Goal: Transaction & Acquisition: Purchase product/service

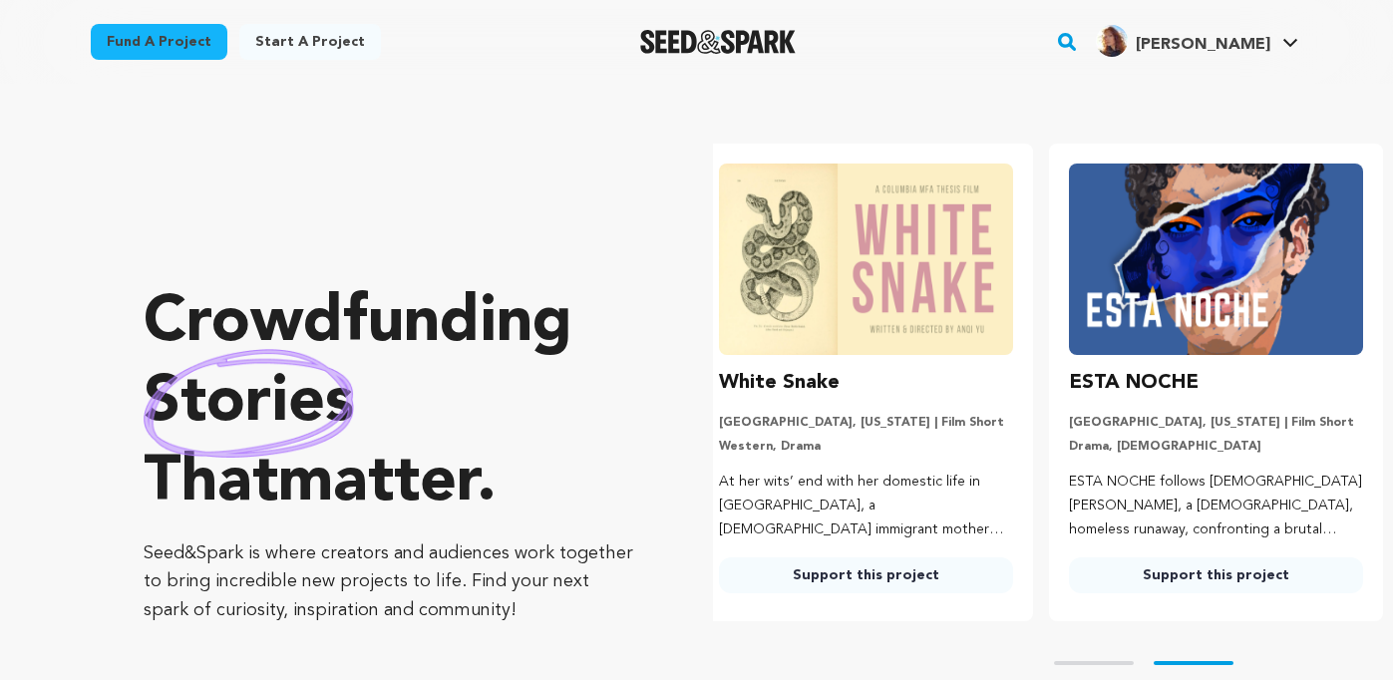
scroll to position [0, 366]
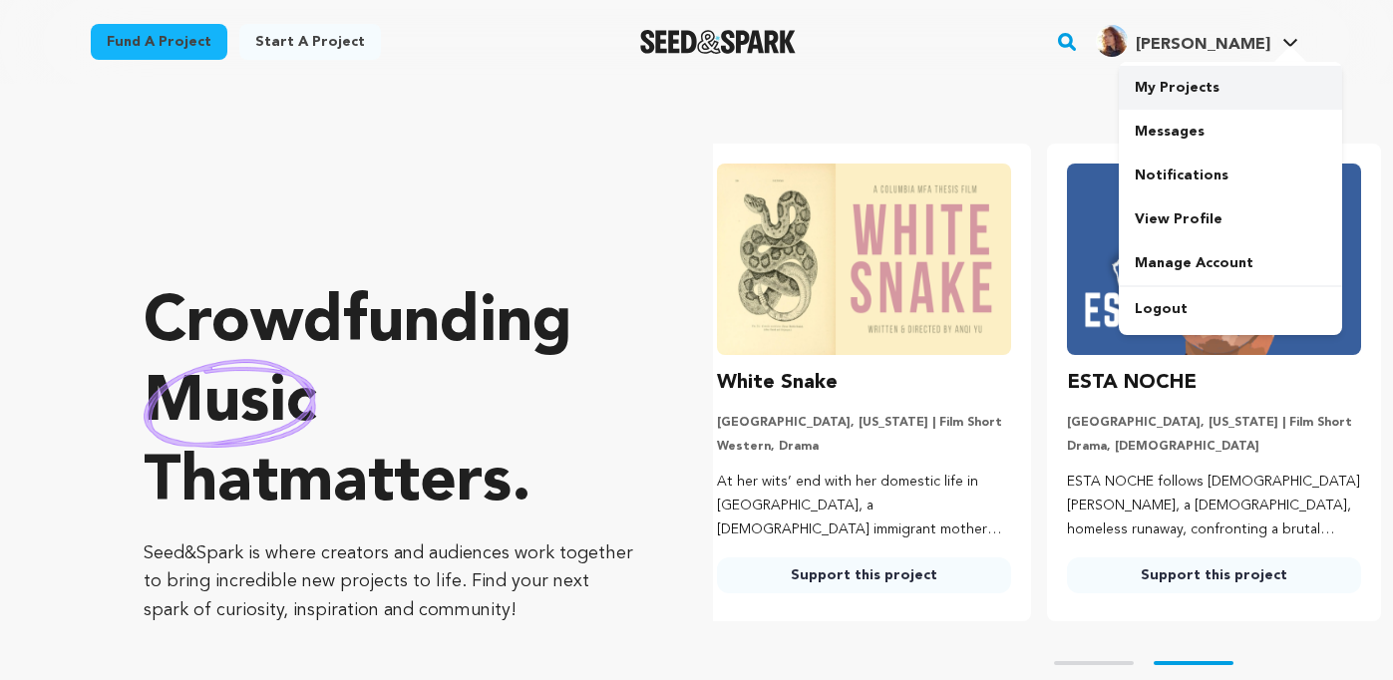
click at [1184, 97] on link "My Projects" at bounding box center [1230, 88] width 223 height 44
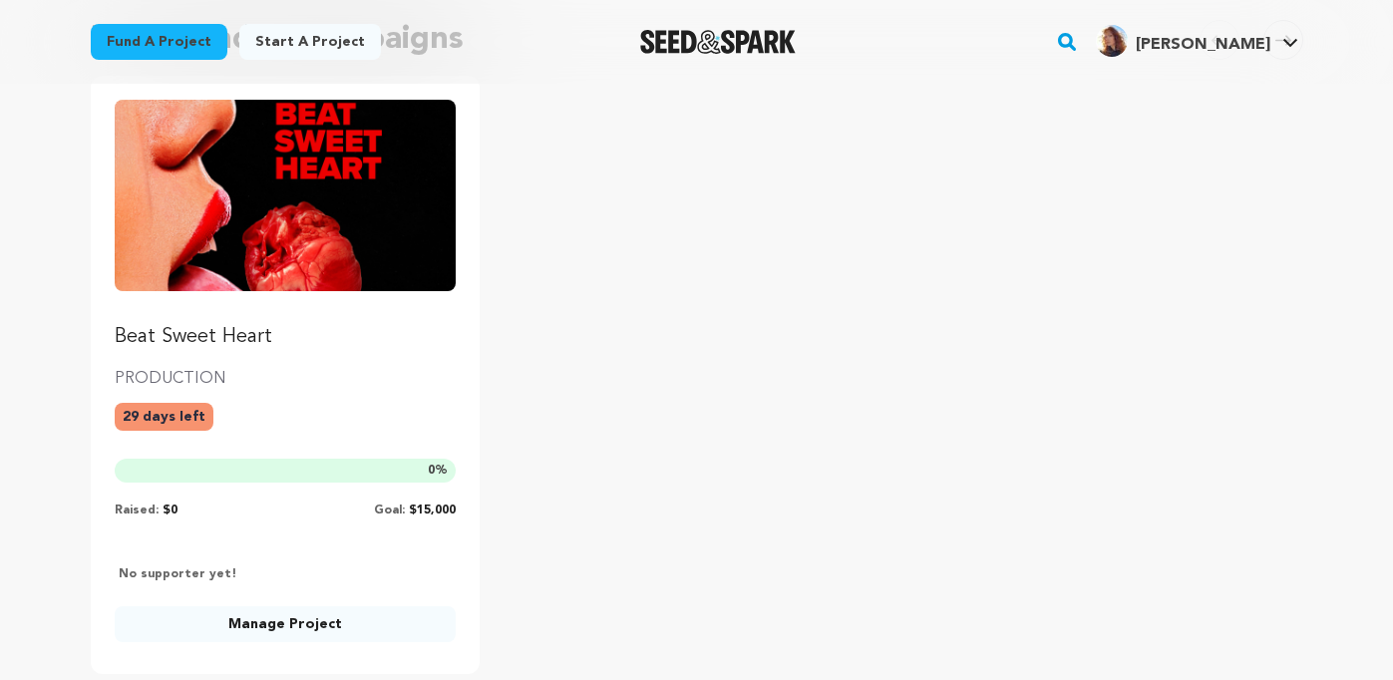
scroll to position [222, 0]
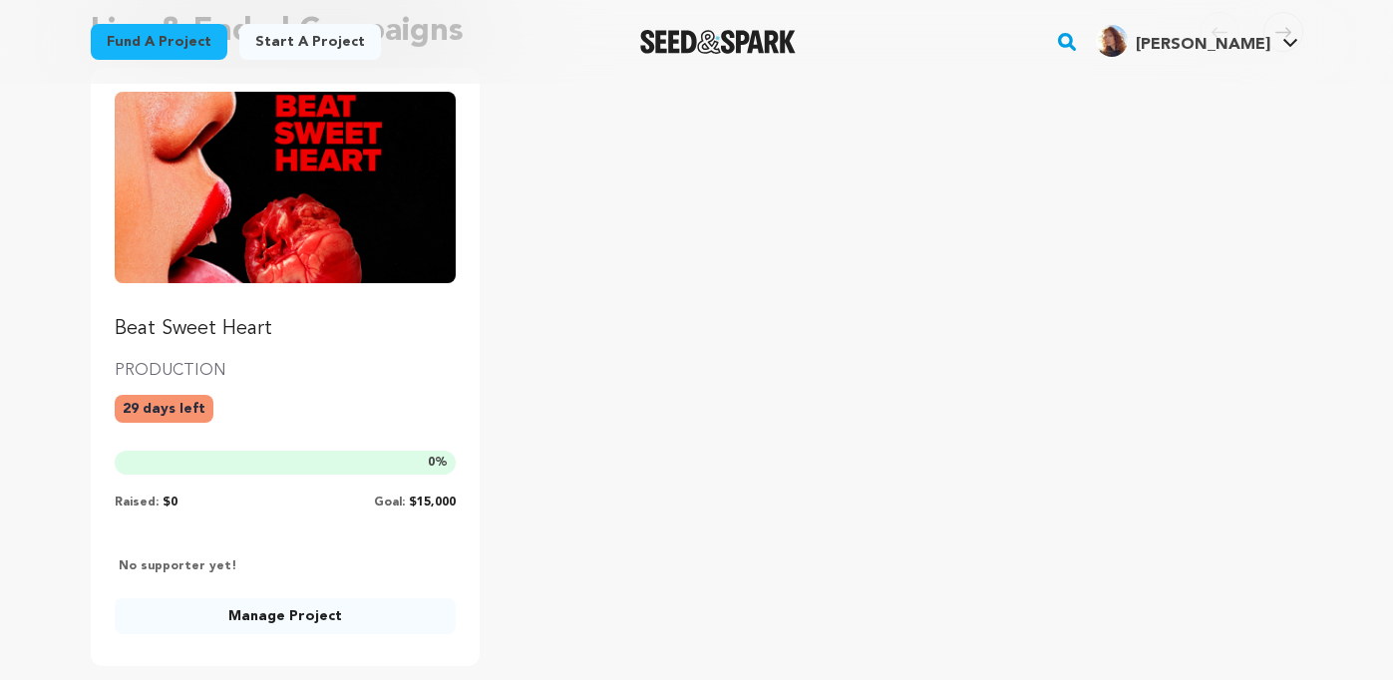
click at [279, 612] on link "Manage Project" at bounding box center [286, 616] width 342 height 36
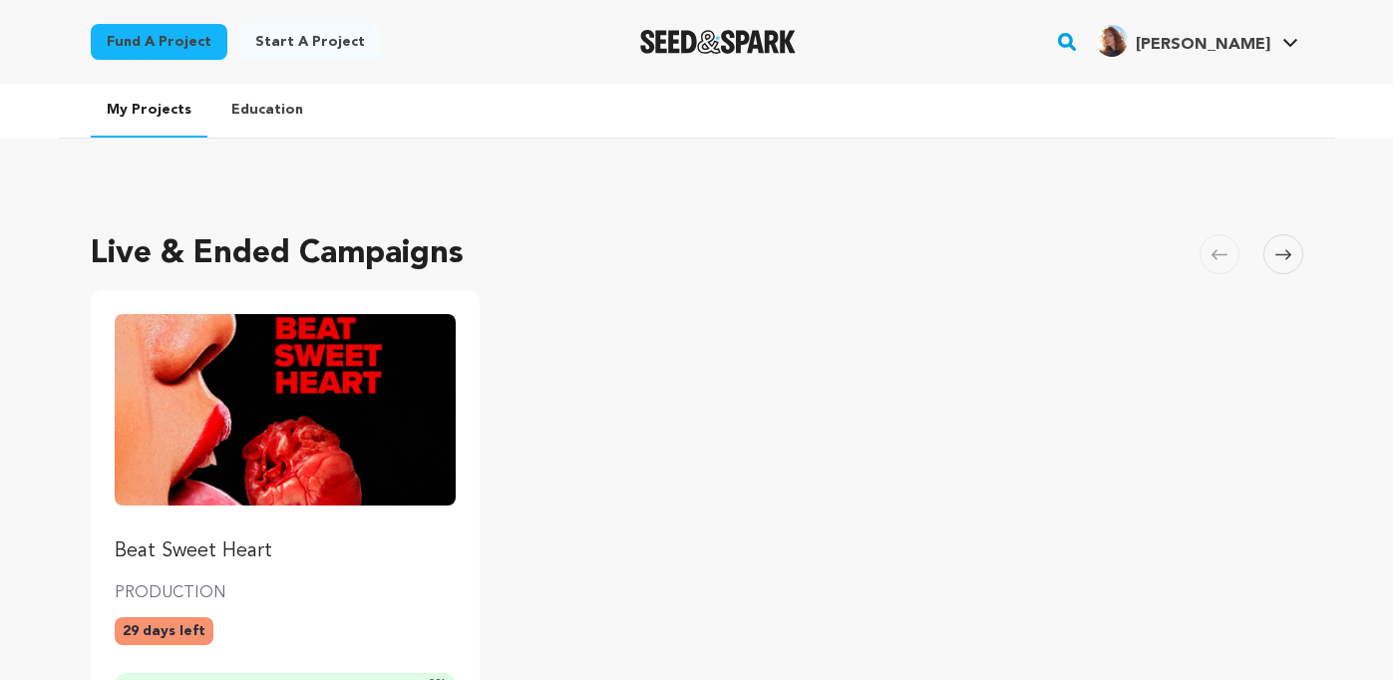
click at [779, 428] on ul "Beat Sweet Heart PRODUCTION 29 days left 0 % Raised: $0 Goal: $15,000 +-4 suppo…" at bounding box center [697, 589] width 1213 height 598
click at [213, 348] on img "Fund Beat Sweet Heart" at bounding box center [286, 409] width 342 height 191
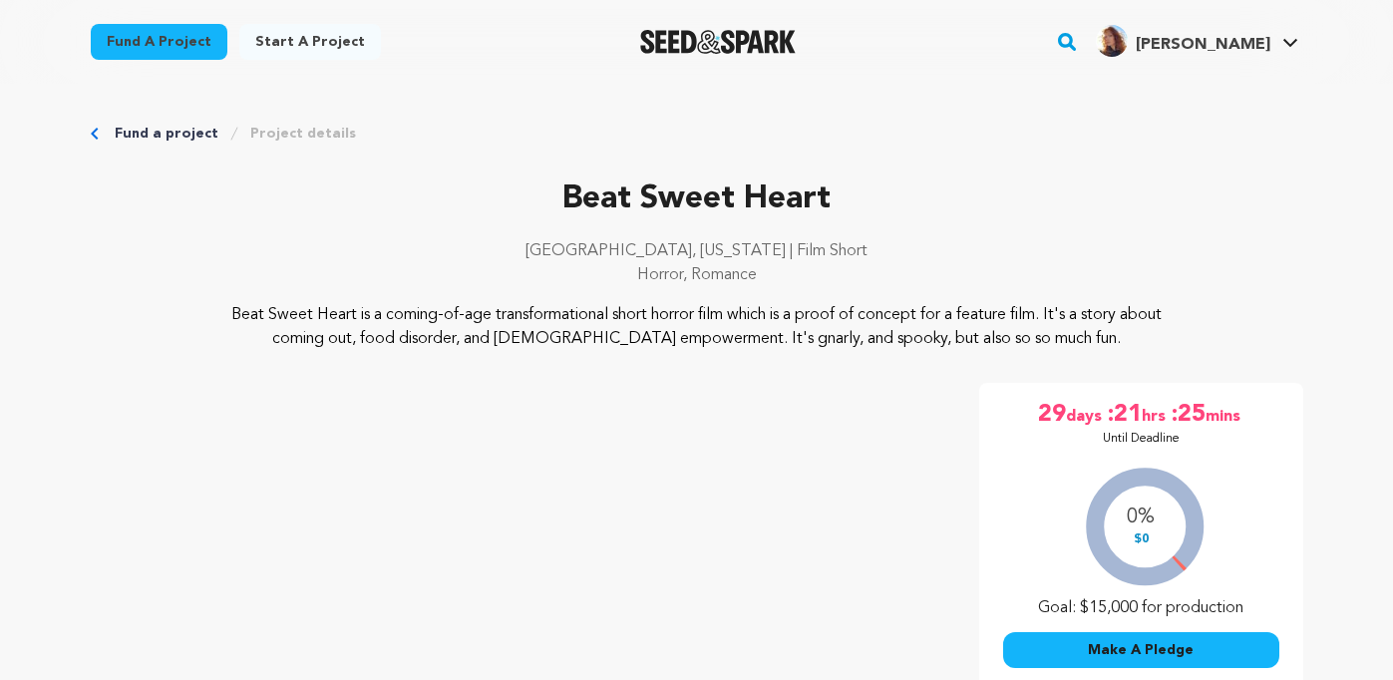
click at [384, 191] on p "Beat Sweet Heart" at bounding box center [697, 200] width 1213 height 48
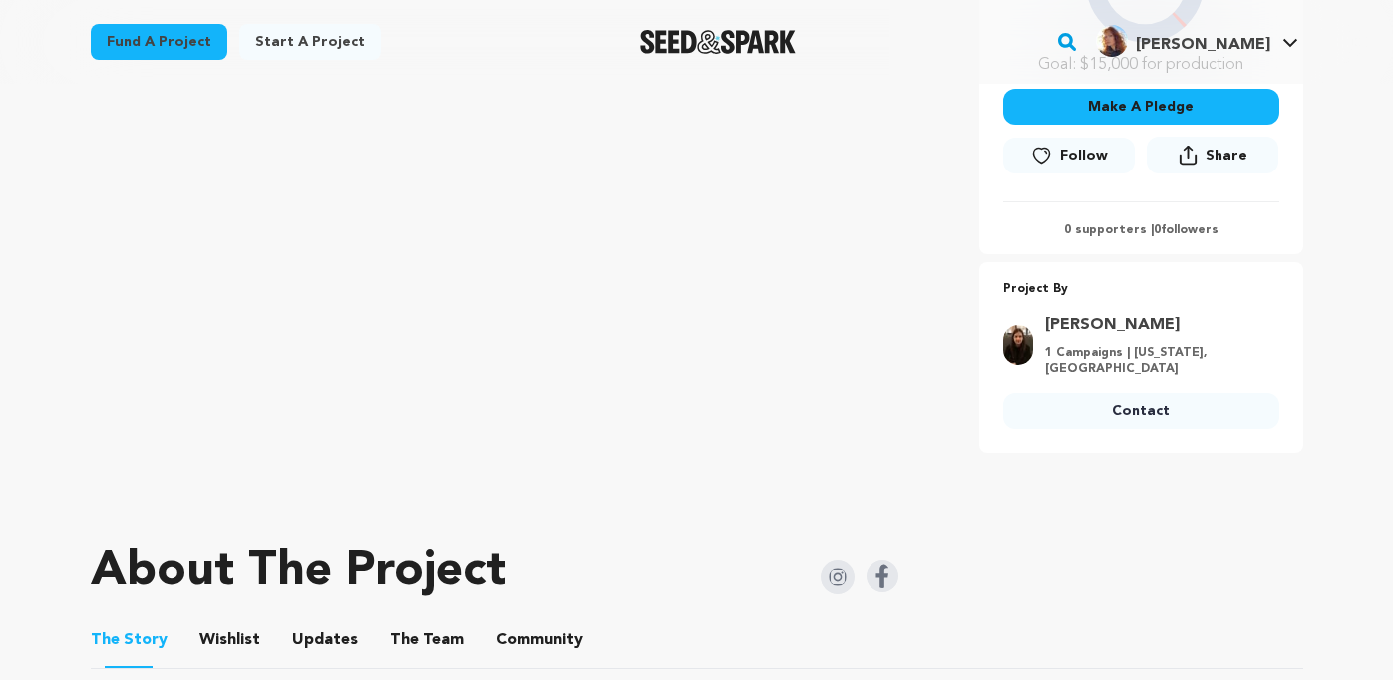
scroll to position [547, 0]
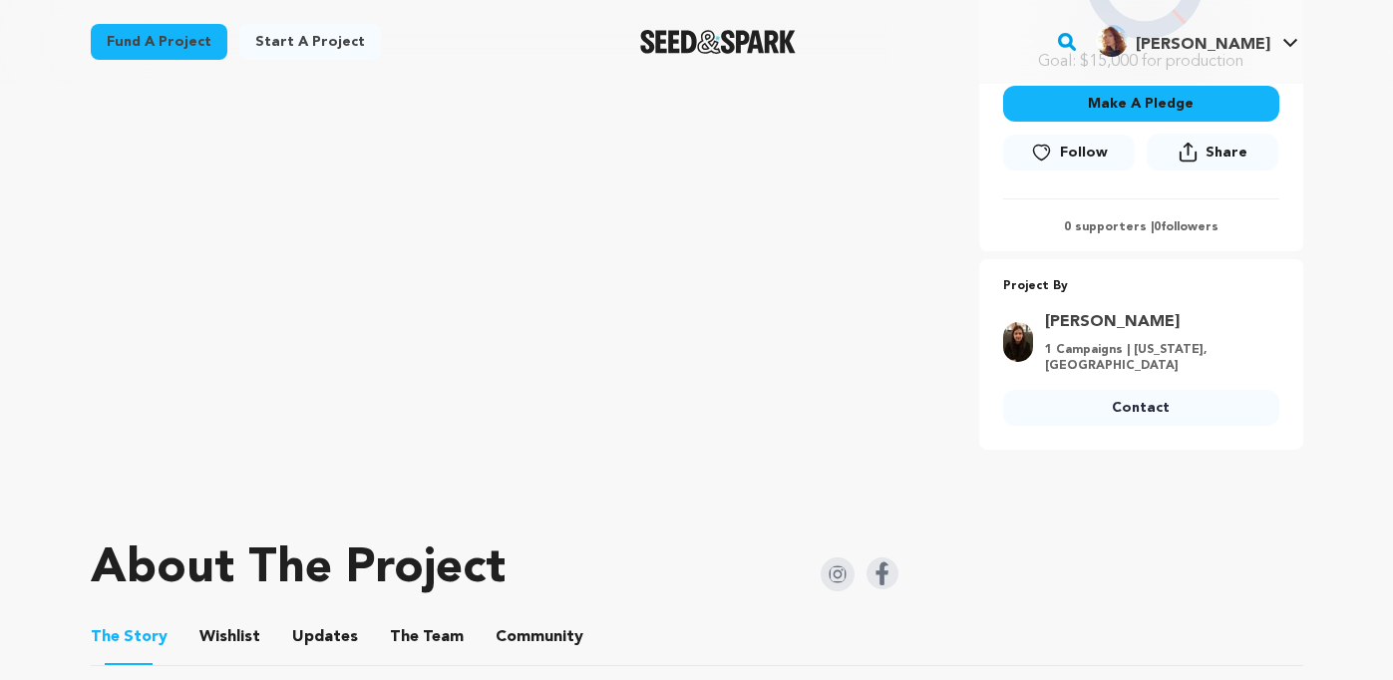
click at [1196, 160] on icon at bounding box center [1188, 157] width 17 height 11
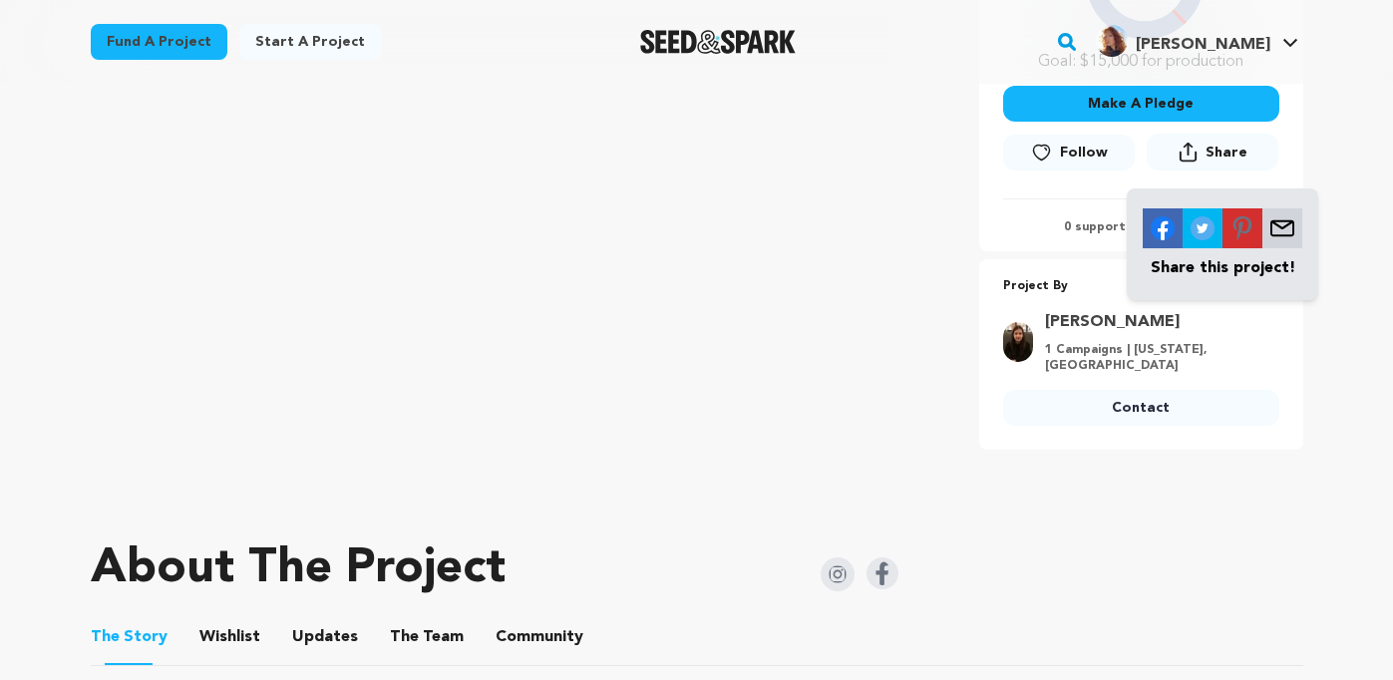
click at [1286, 232] on img at bounding box center [1283, 228] width 40 height 40
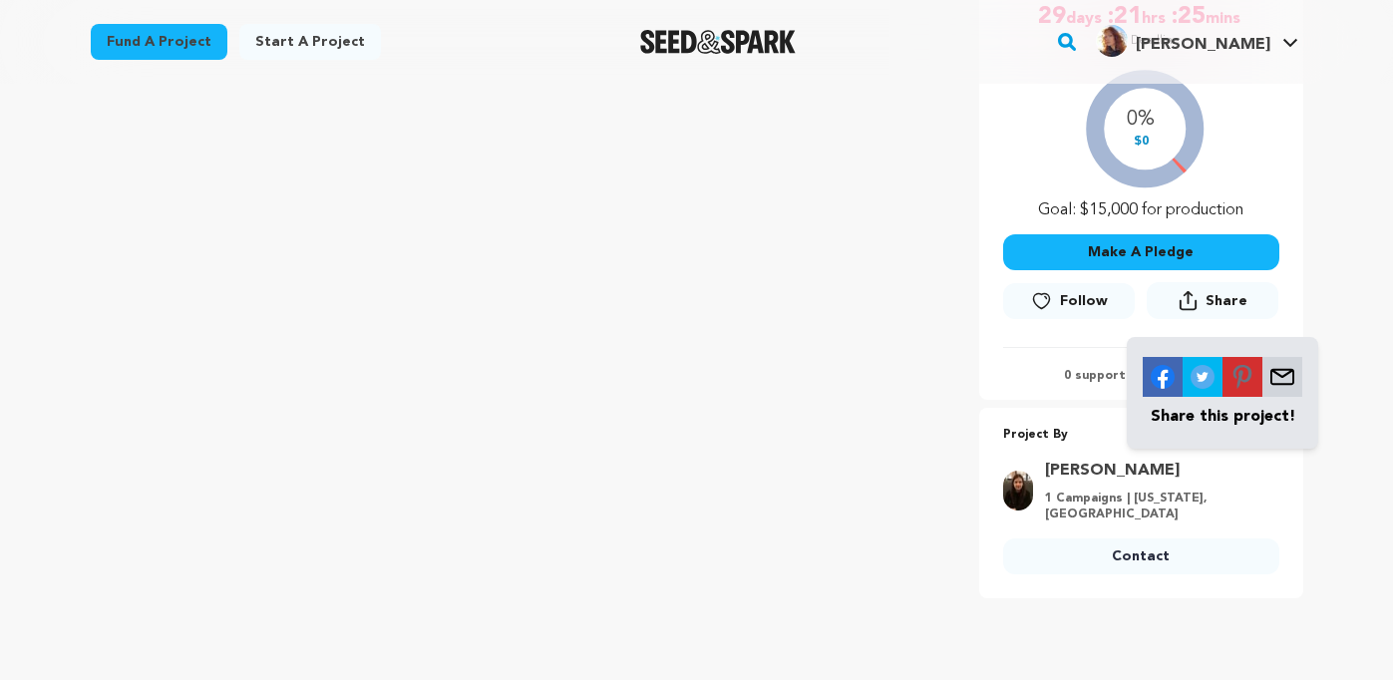
scroll to position [426, 0]
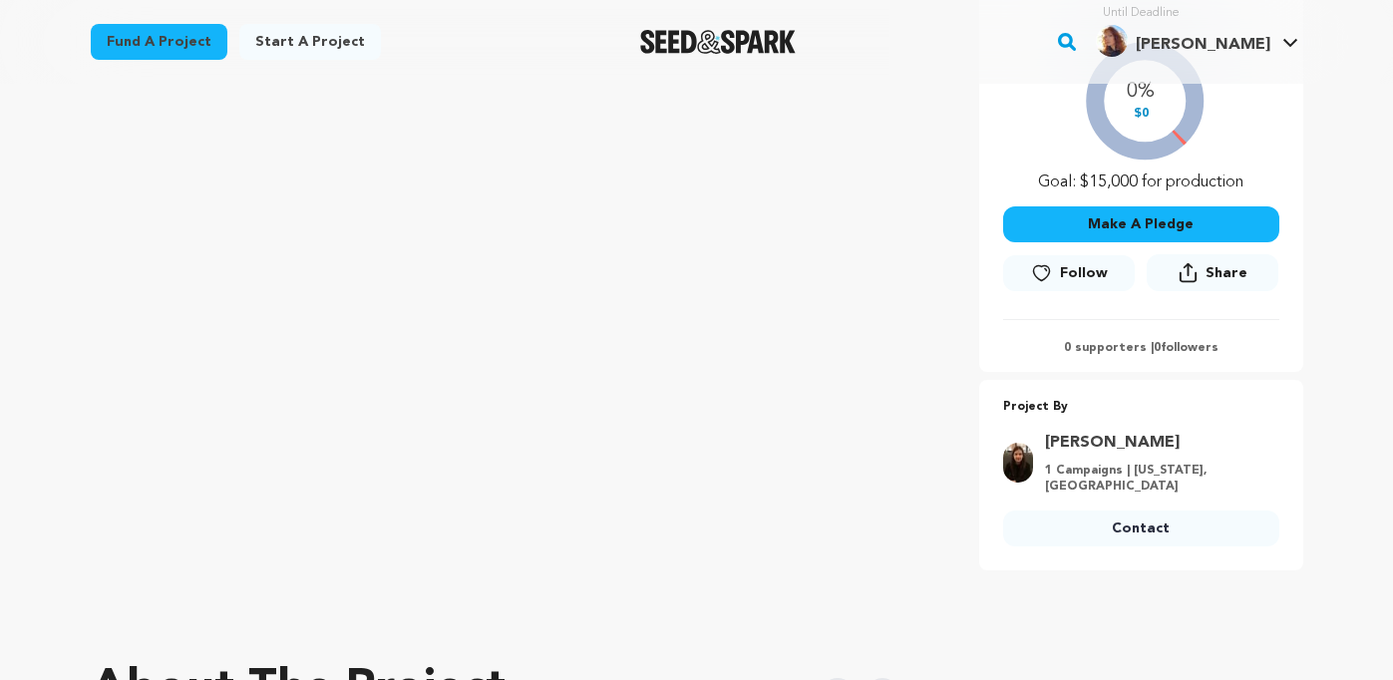
click at [1202, 281] on button "Share" at bounding box center [1213, 272] width 132 height 37
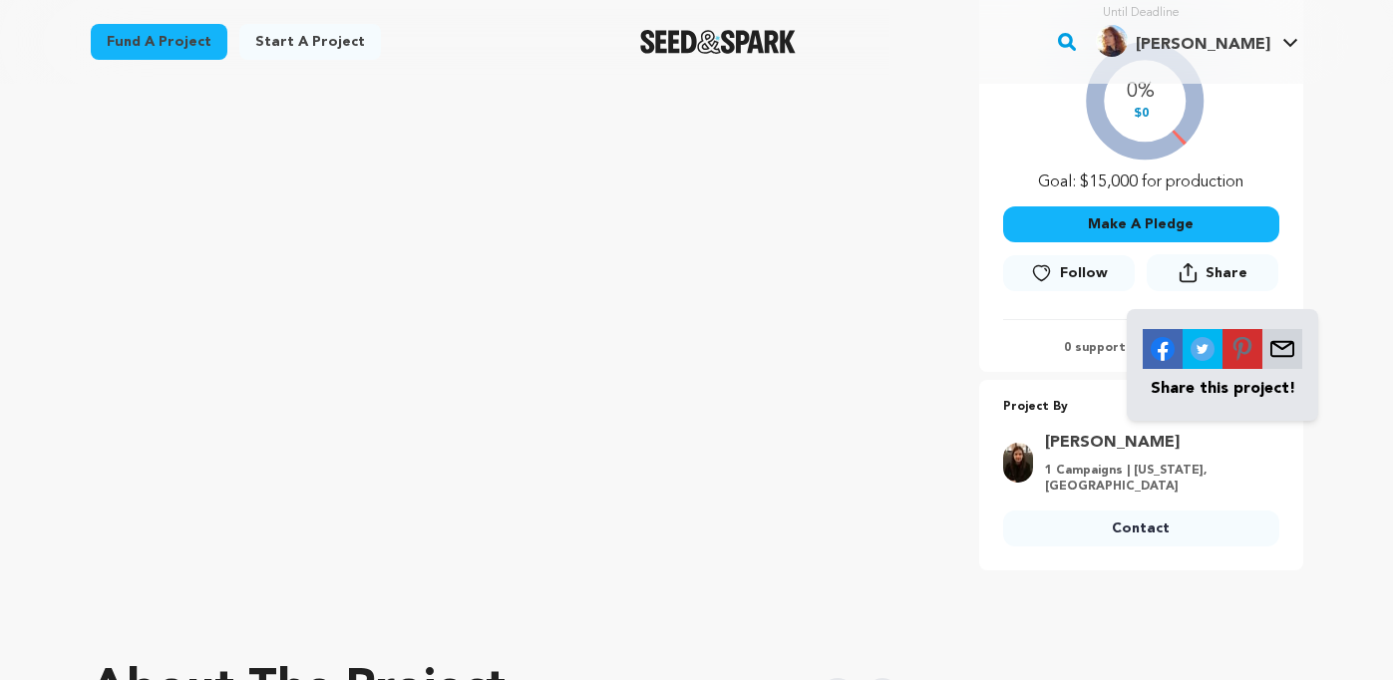
click at [1200, 271] on button "Share" at bounding box center [1213, 272] width 132 height 37
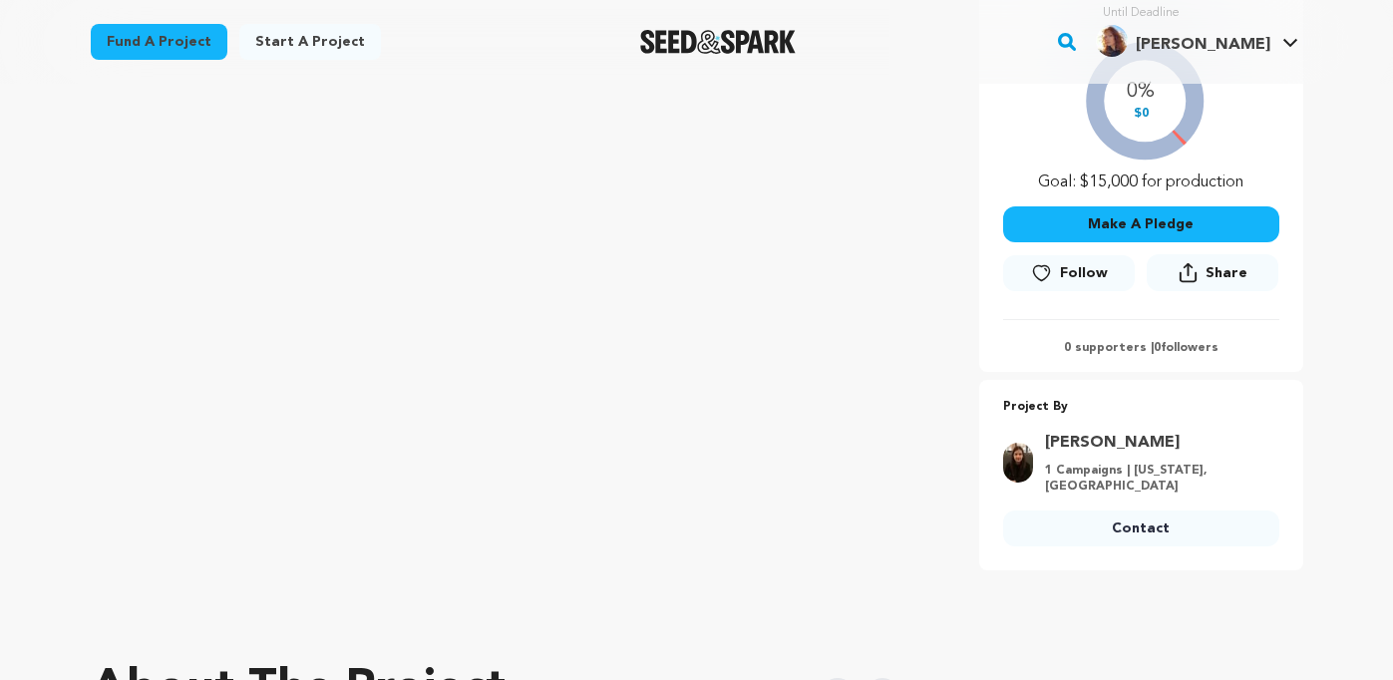
click at [1200, 271] on button "Share" at bounding box center [1213, 272] width 132 height 37
click at [1059, 278] on button "Follow" at bounding box center [1069, 273] width 132 height 36
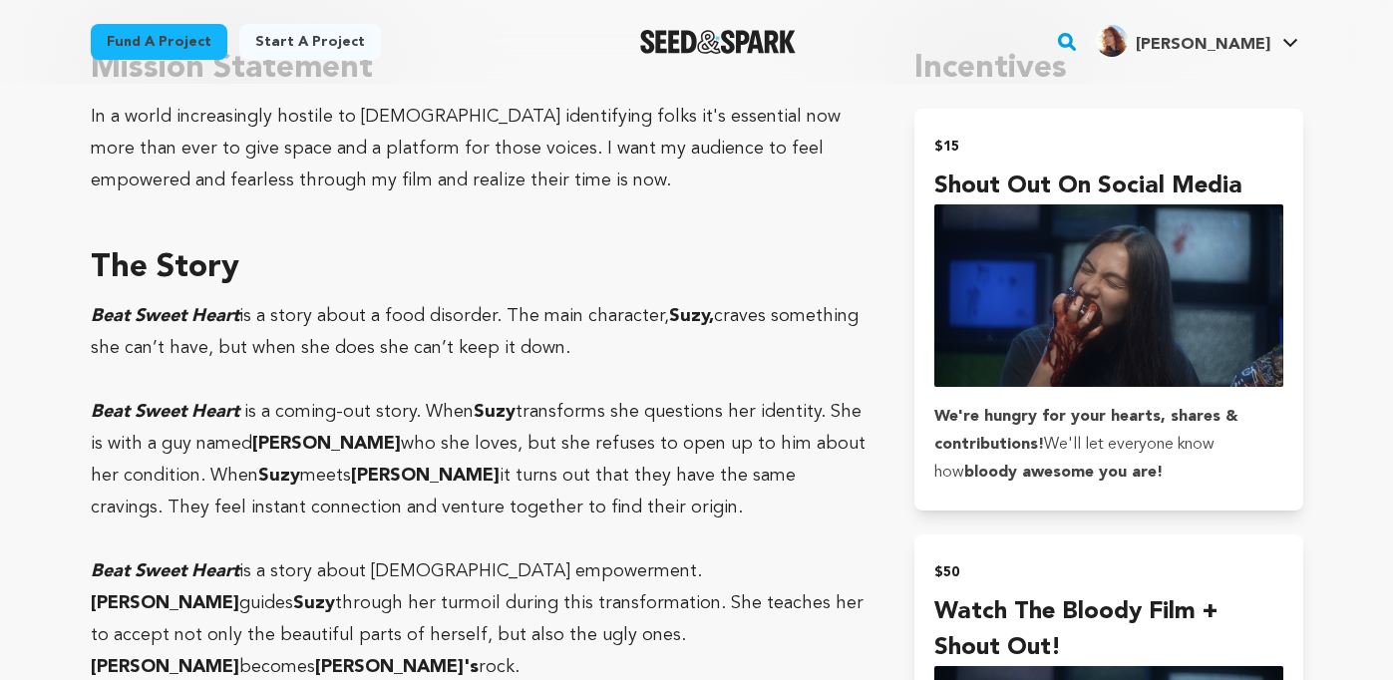
scroll to position [1238, 0]
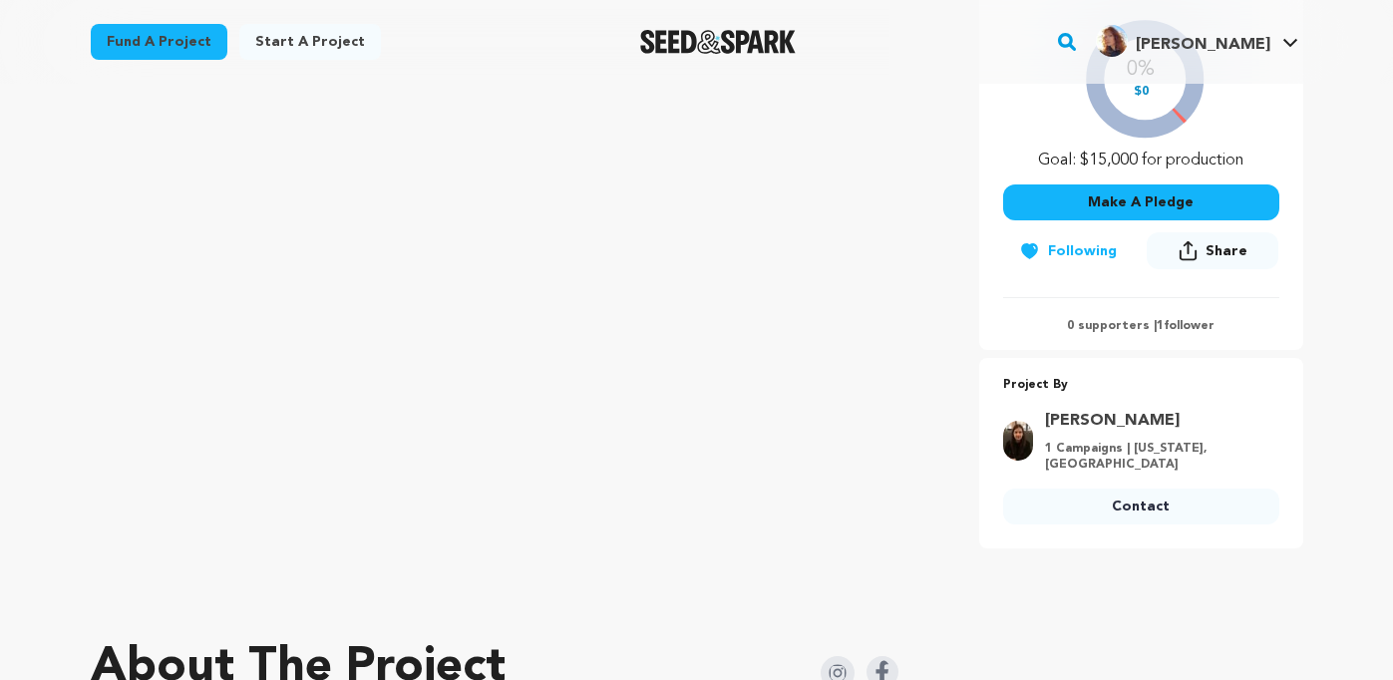
scroll to position [443, 0]
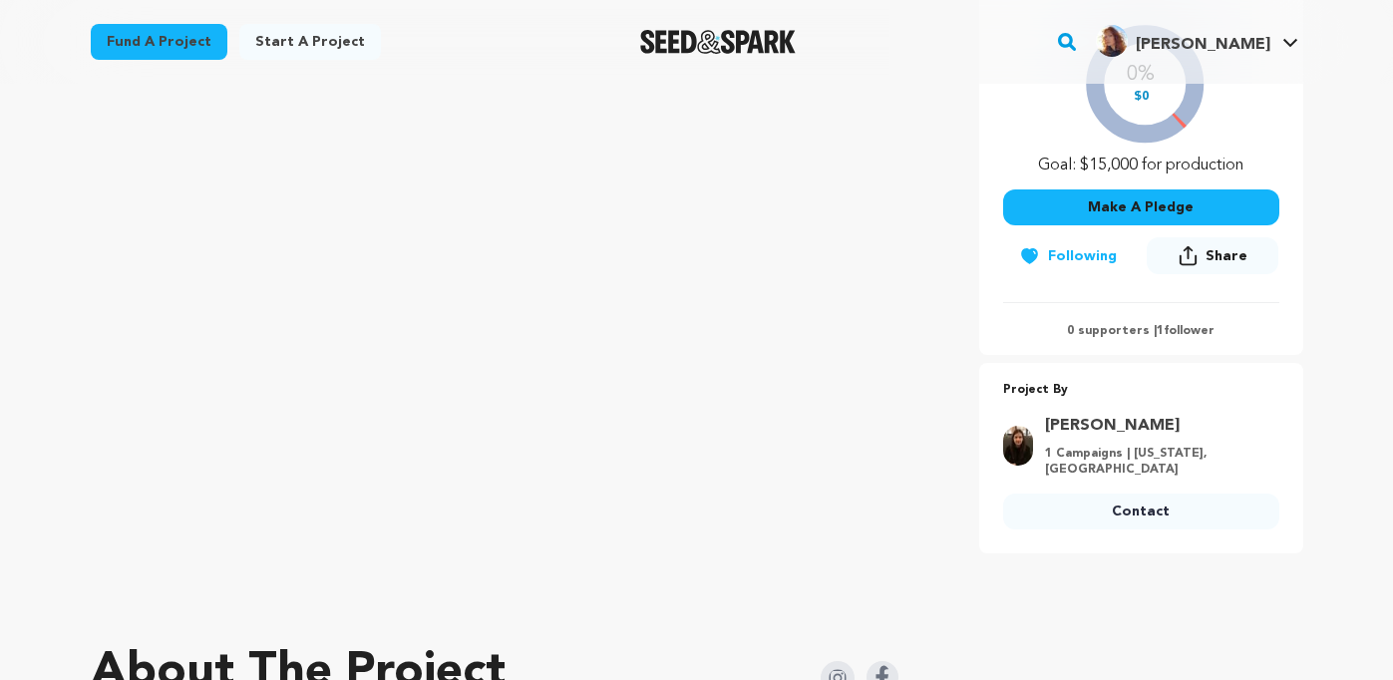
click at [144, 44] on link "Fund a project" at bounding box center [159, 42] width 137 height 36
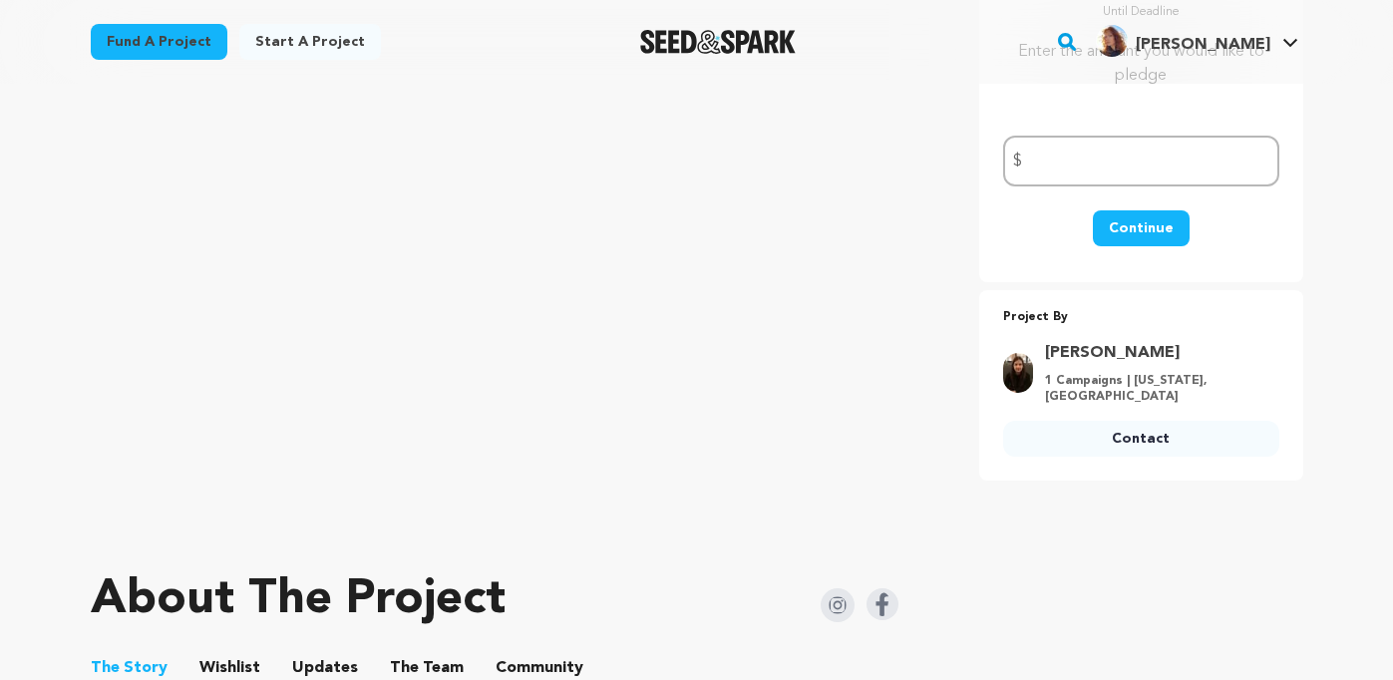
scroll to position [443, 0]
type input "10.00"
click at [1141, 220] on button "Continue" at bounding box center [1141, 228] width 97 height 36
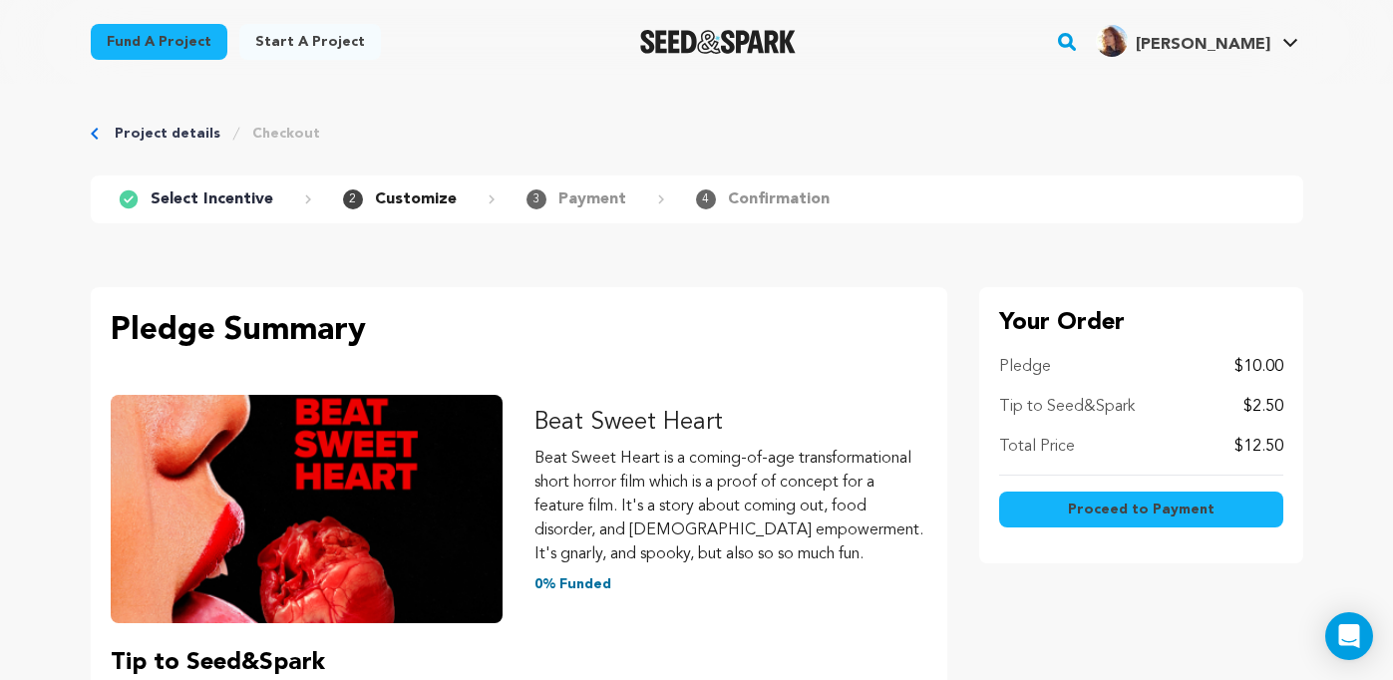
click at [1071, 507] on button "Proceed to Payment" at bounding box center [1141, 510] width 284 height 36
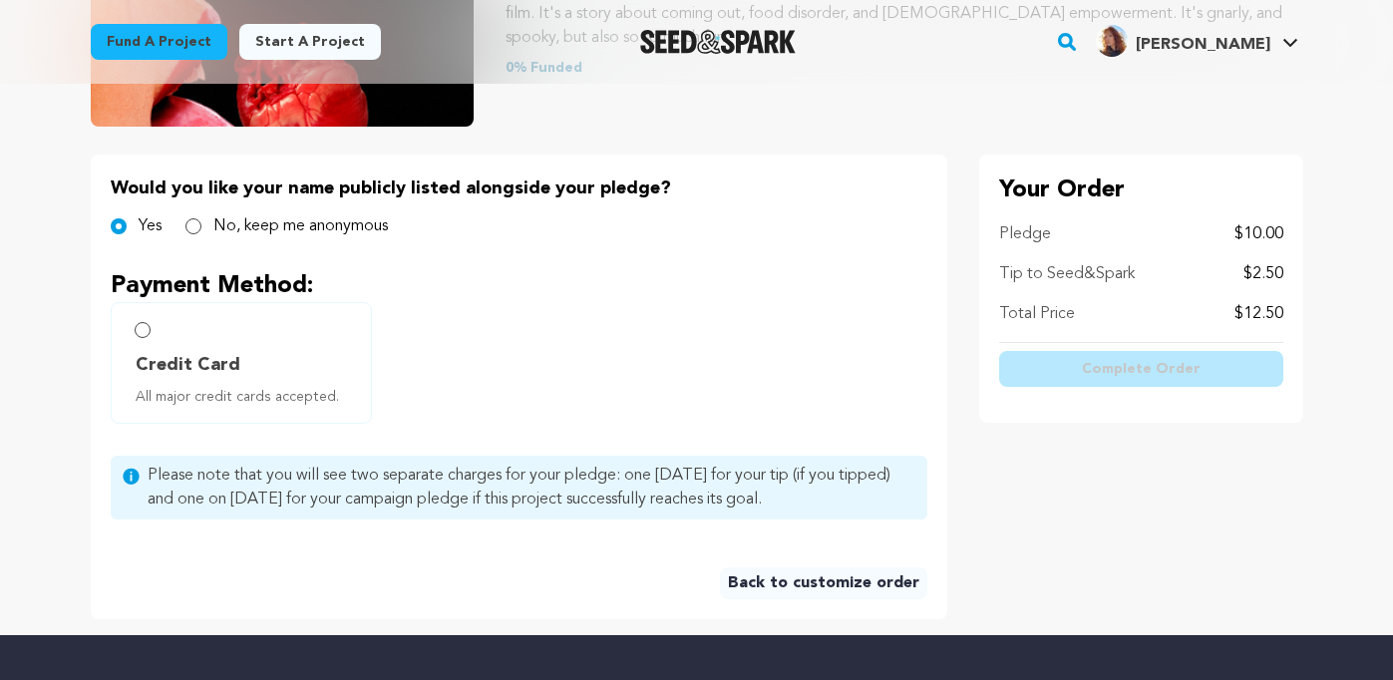
scroll to position [359, 0]
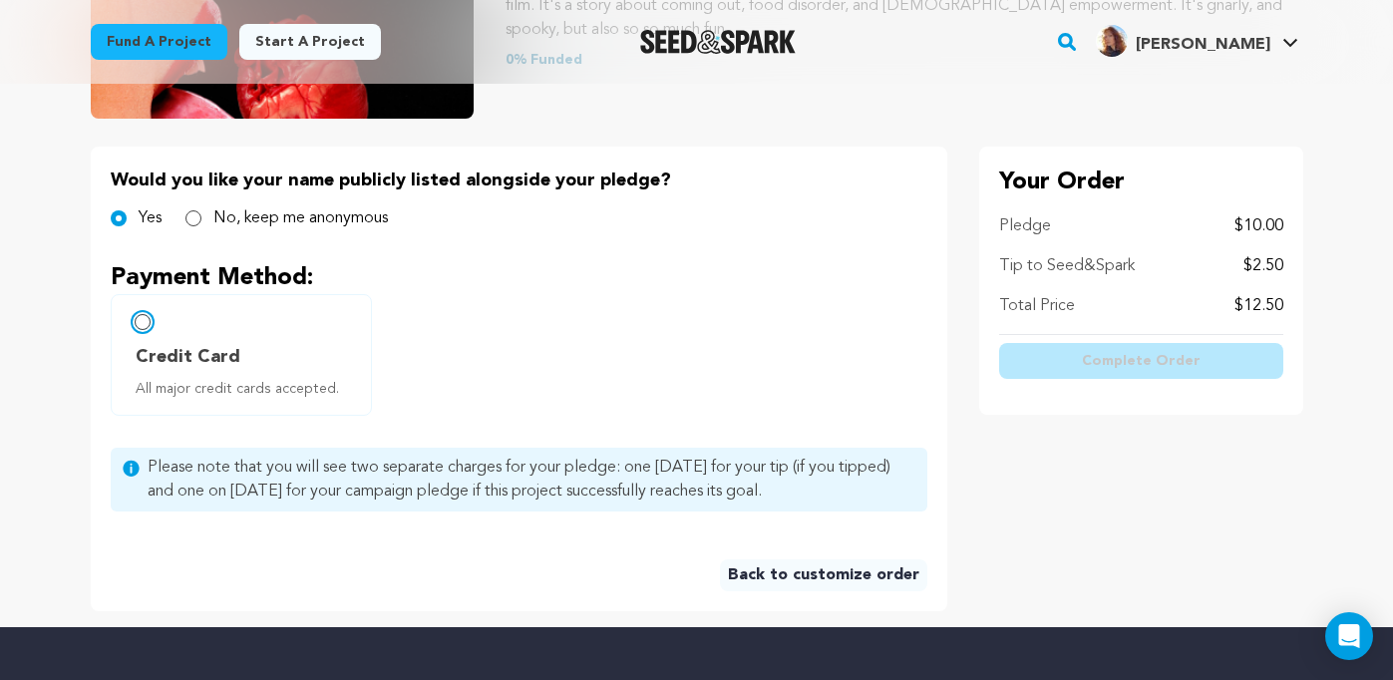
click at [150, 323] on input "Credit Card All major credit cards accepted." at bounding box center [143, 322] width 16 height 16
radio input "false"
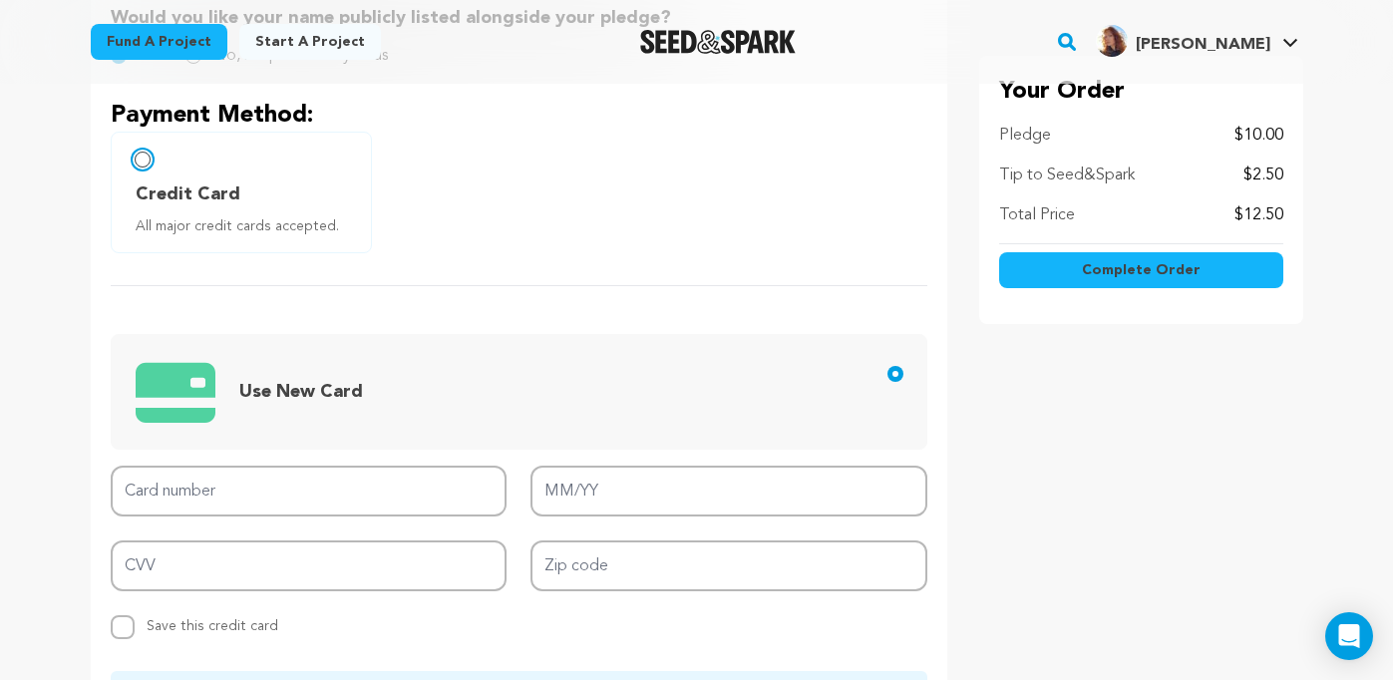
scroll to position [523, 0]
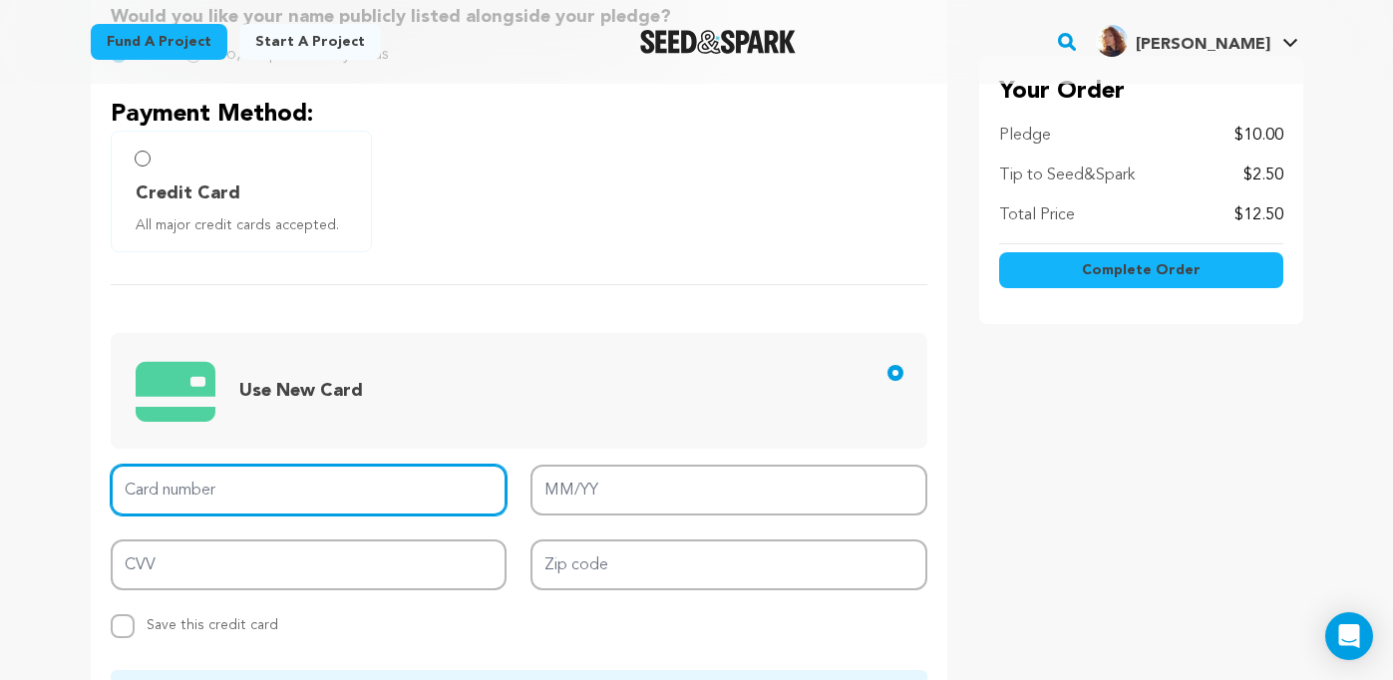
click at [169, 486] on input "Card number" at bounding box center [309, 490] width 397 height 51
type input "4207 6701 9745 5663"
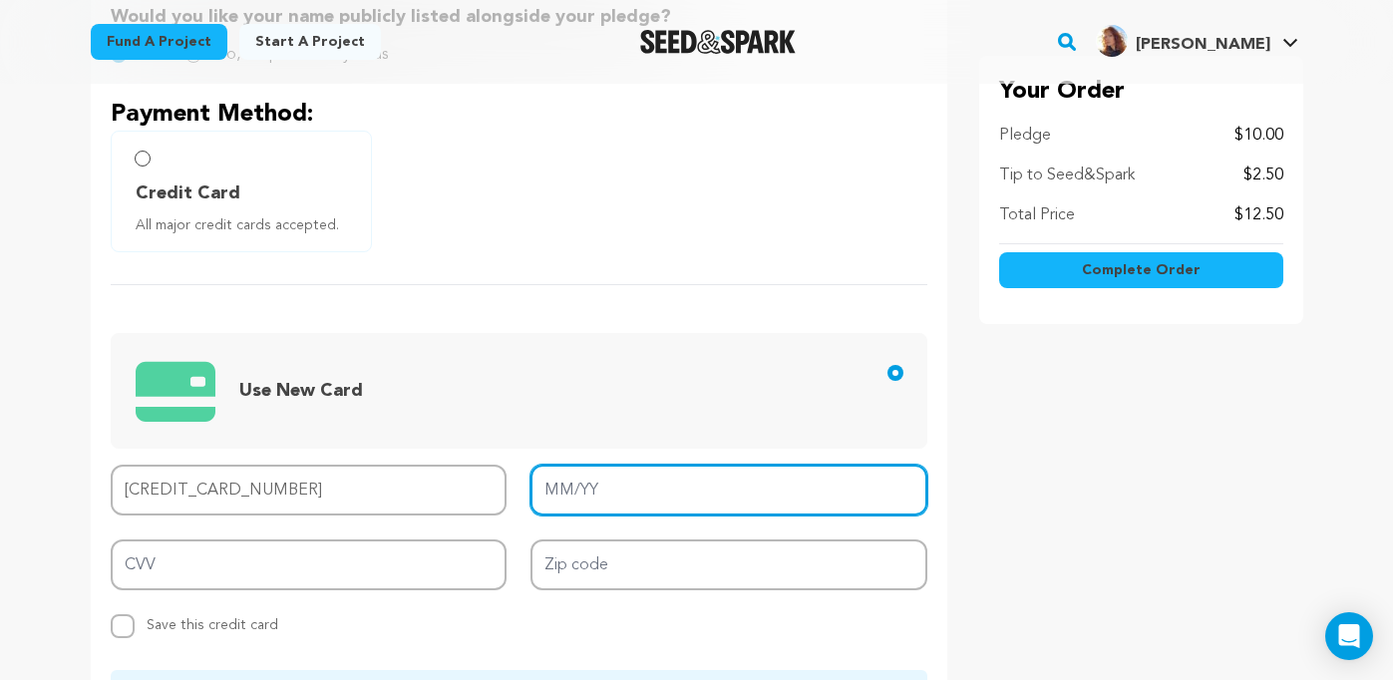
type input "07/30"
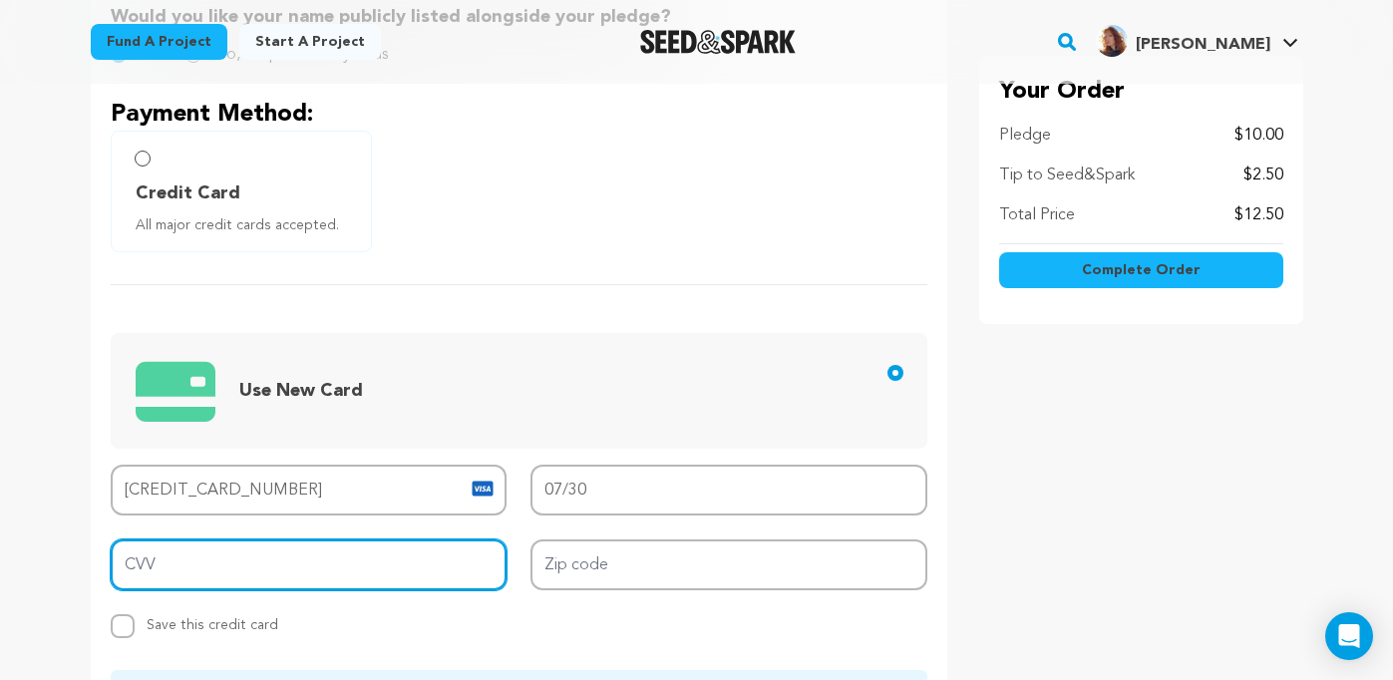
click at [432, 566] on input "CVV" at bounding box center [309, 565] width 397 height 51
type input "505"
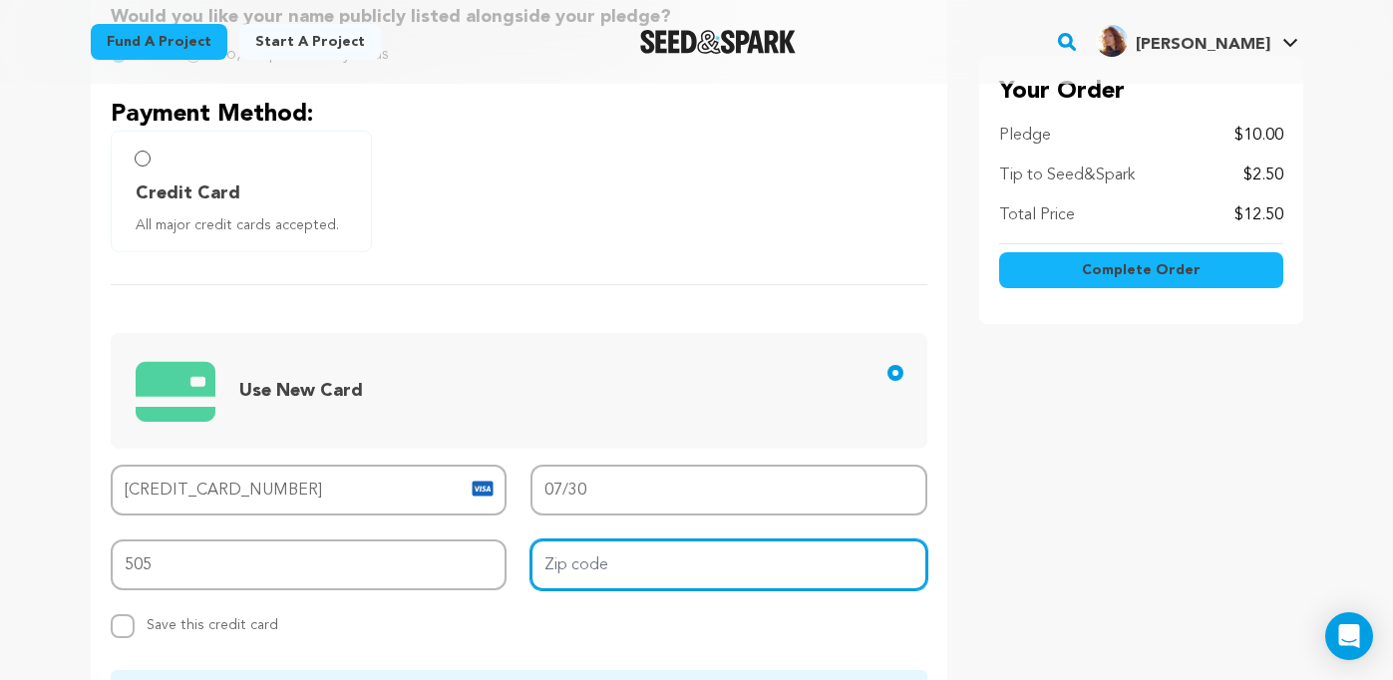
click at [582, 572] on input "Zip code" at bounding box center [729, 565] width 397 height 51
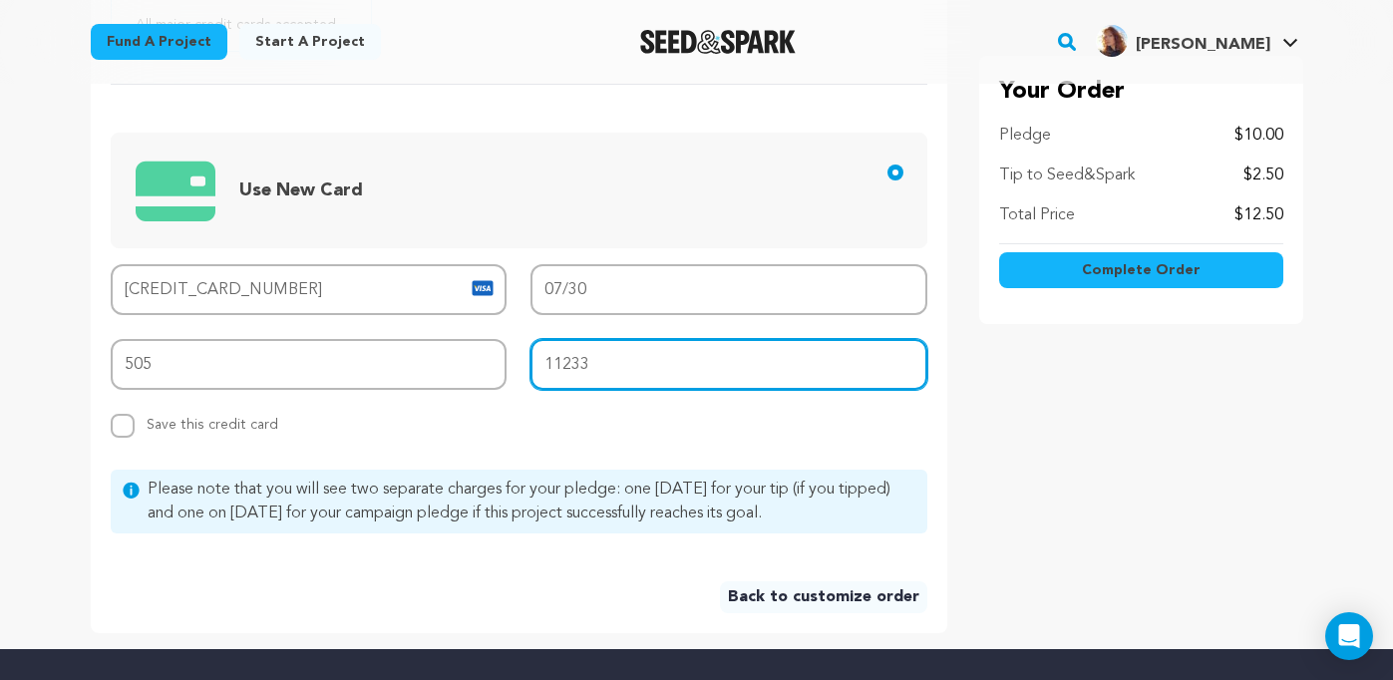
scroll to position [728, 0]
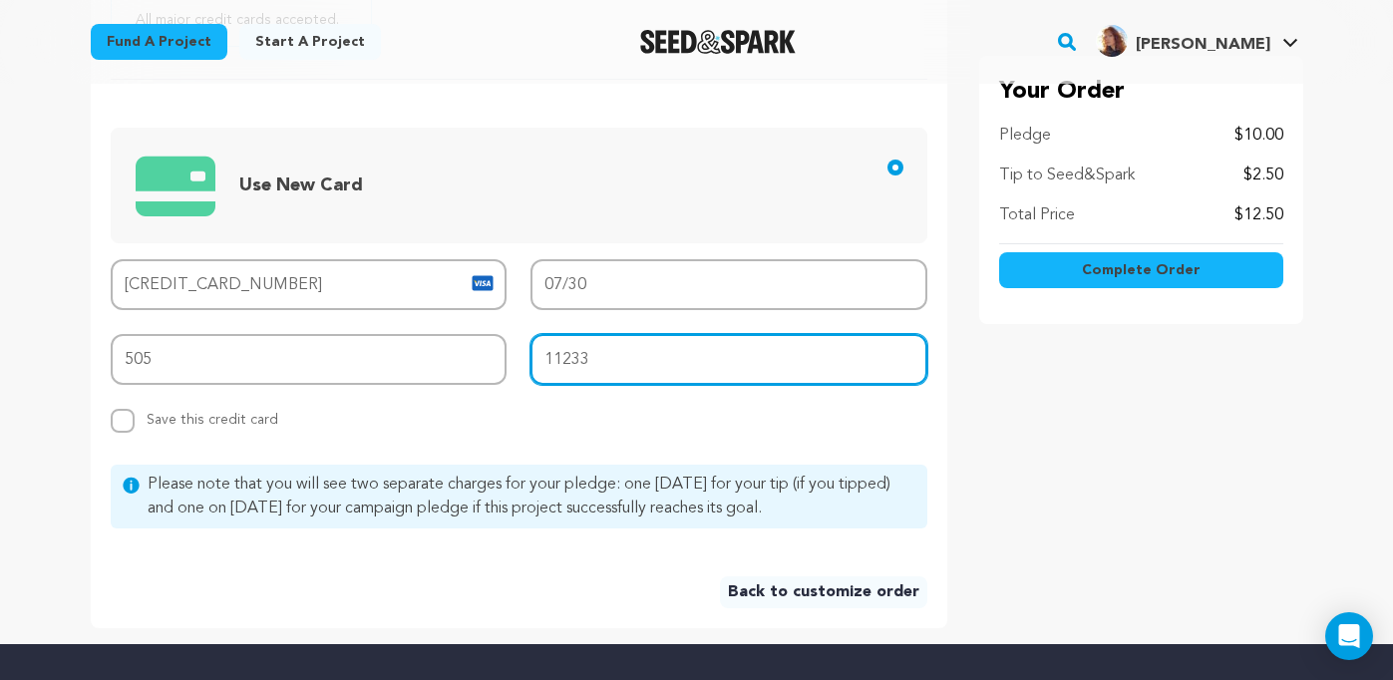
type input "11233"
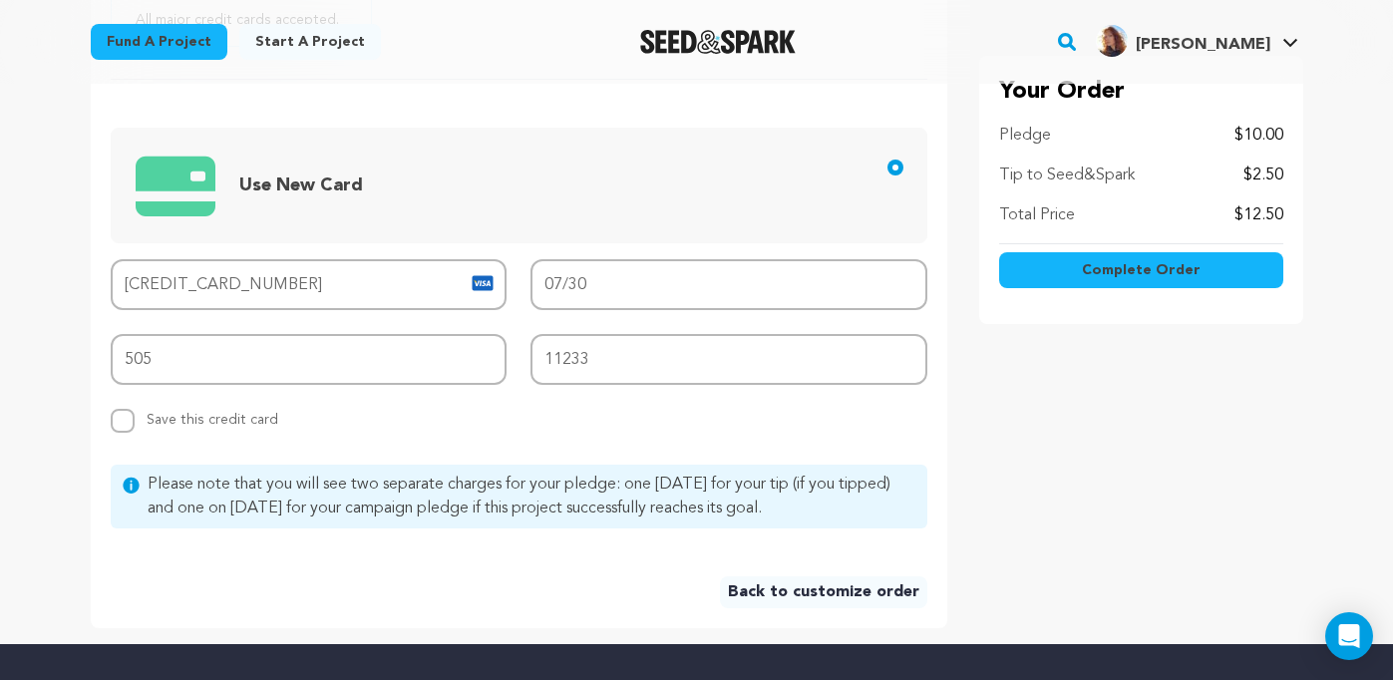
click at [546, 591] on div "Back to customize order" at bounding box center [519, 585] width 817 height 48
click at [1204, 280] on button "Complete Order" at bounding box center [1141, 270] width 284 height 36
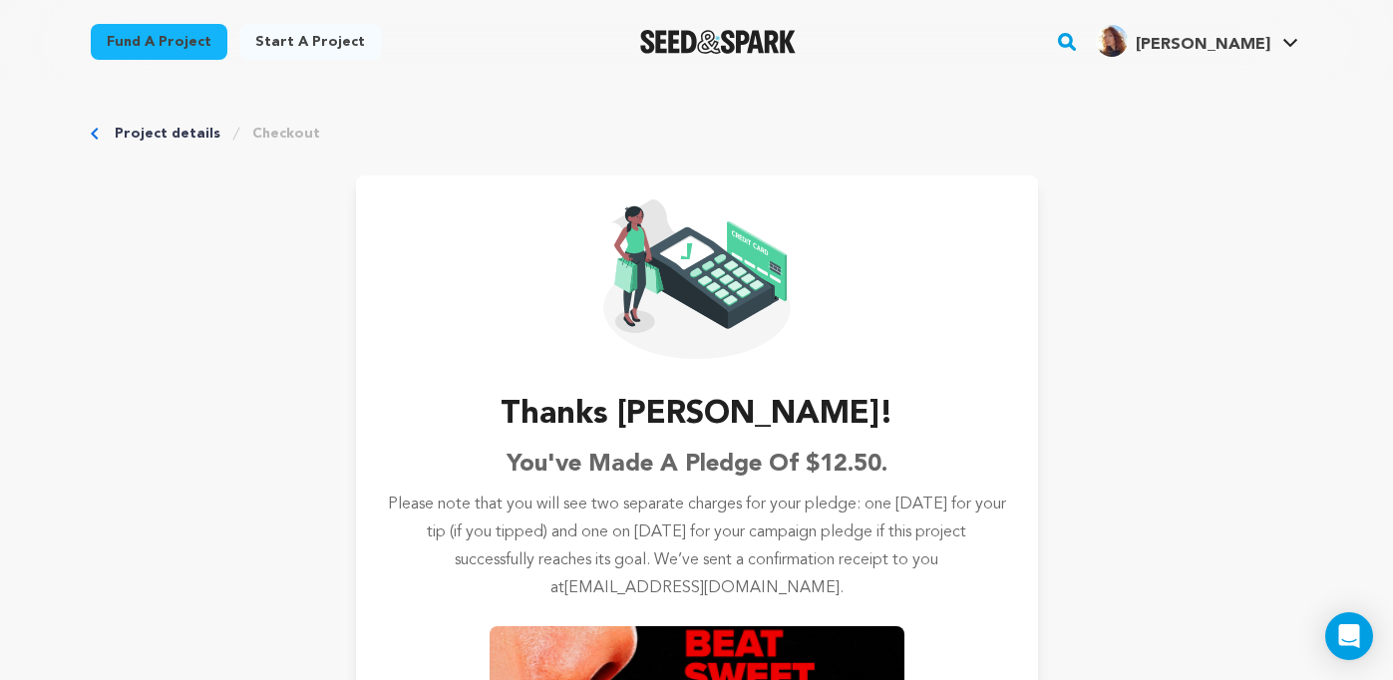
click at [167, 133] on link "Project details" at bounding box center [168, 134] width 106 height 20
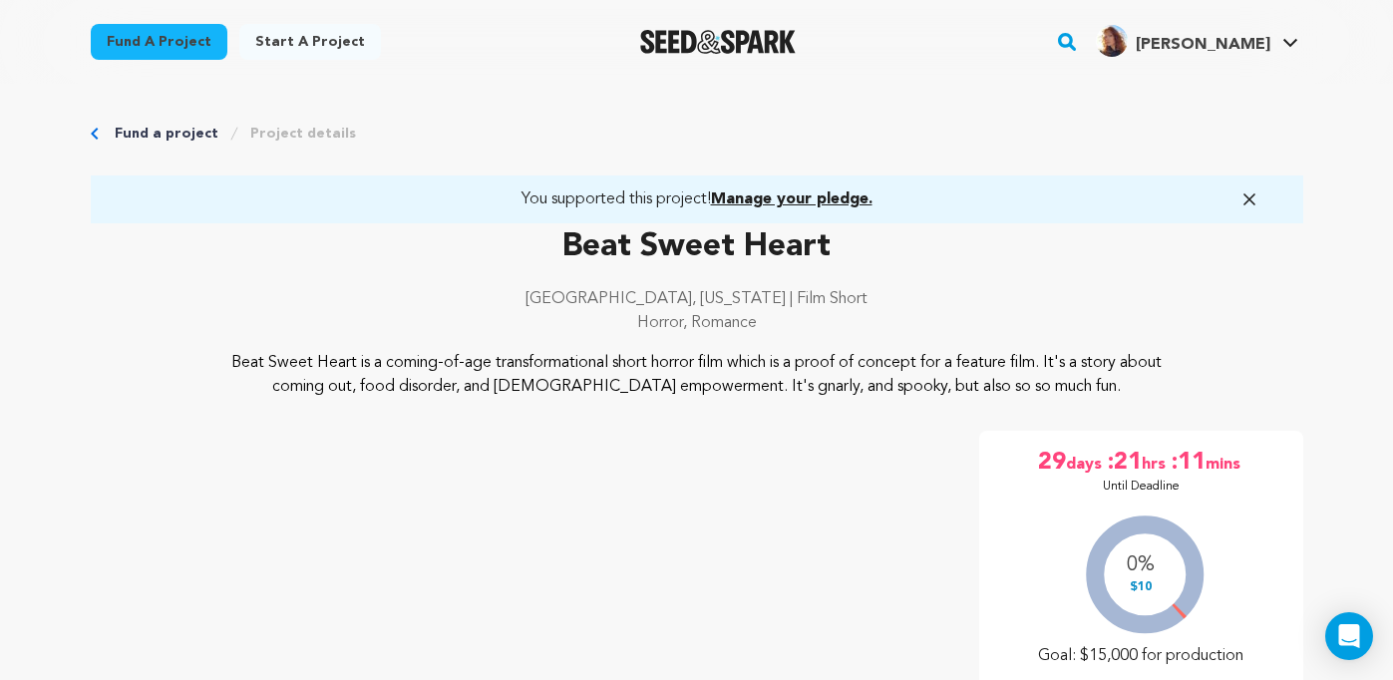
click at [754, 187] on link "You supported this project! Manage your pledge." at bounding box center [697, 199] width 1165 height 24
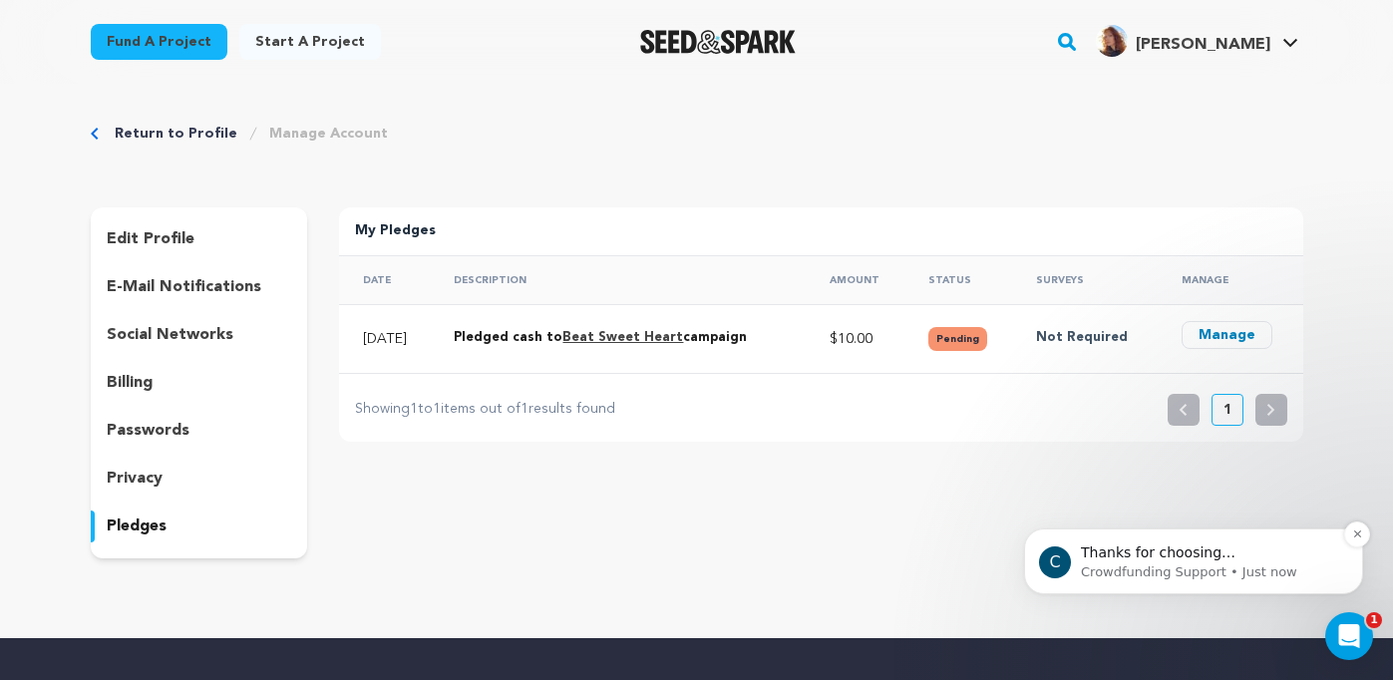
click at [1106, 556] on p "Thanks for choosing Seed&amp;Spark for your project! If you have any questions …" at bounding box center [1209, 554] width 257 height 20
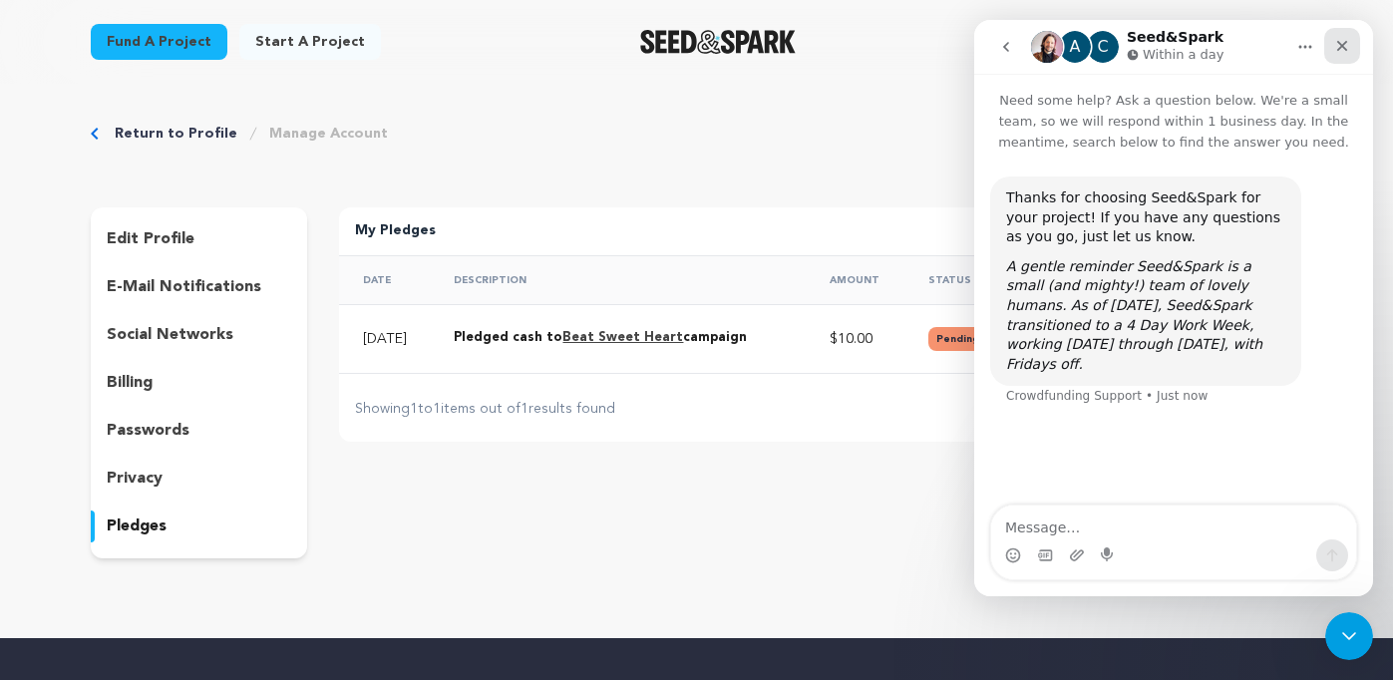
click at [1345, 43] on icon "Close" at bounding box center [1342, 46] width 16 height 16
